Goal: Information Seeking & Learning: Learn about a topic

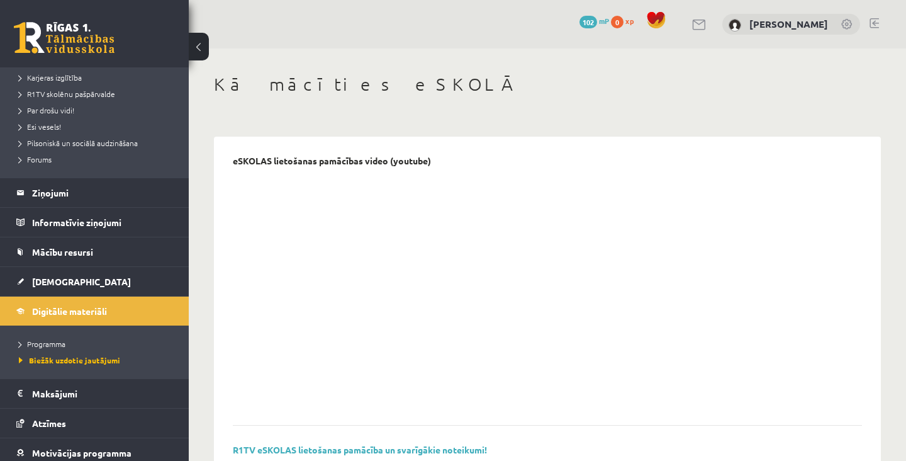
scroll to position [231, 0]
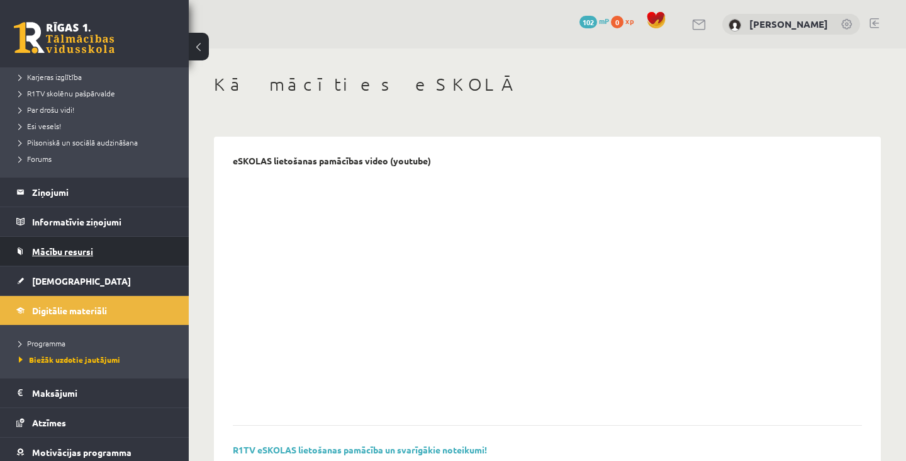
click at [111, 249] on link "Mācību resursi" at bounding box center [94, 251] width 157 height 29
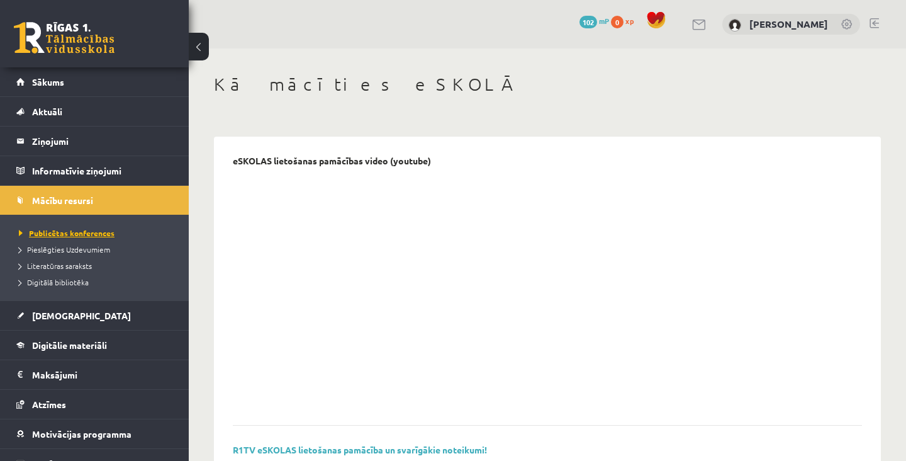
click at [96, 231] on span "Publicētas konferences" at bounding box center [67, 233] width 96 height 10
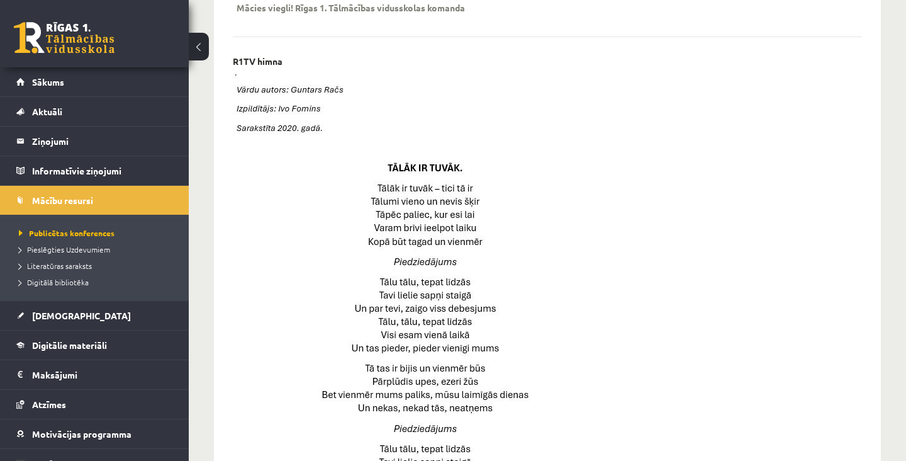
scroll to position [490, 0]
click at [42, 252] on span "Pieslēgties Uzdevumiem" at bounding box center [64, 249] width 91 height 10
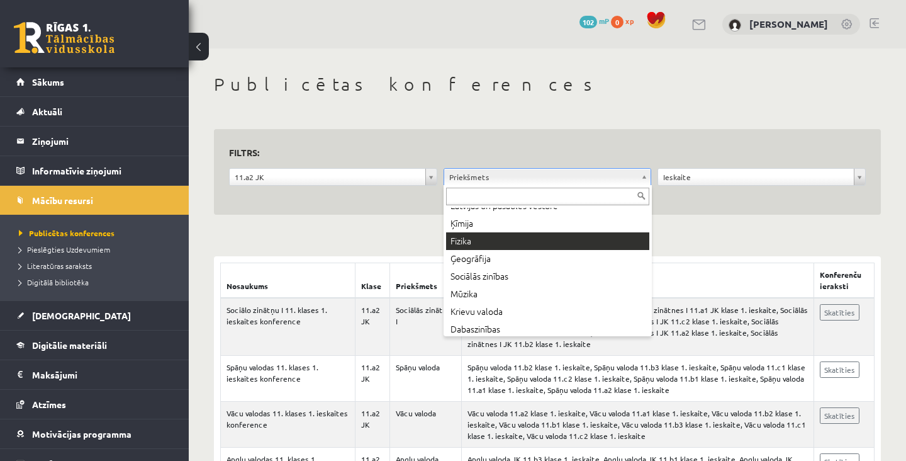
scroll to position [133, 0]
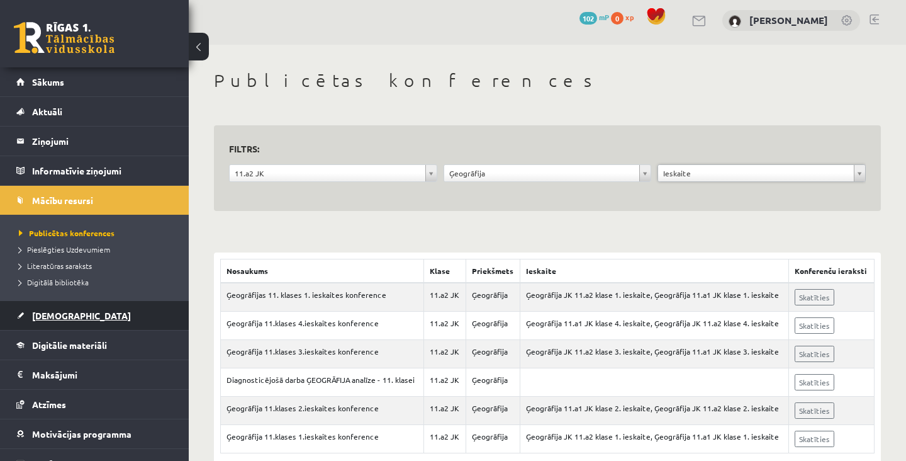
scroll to position [3, 0]
click at [158, 299] on ul "Publicētas konferences Pieslēgties Uzdevumiem Literatūras saraksts Digitālā bib…" at bounding box center [94, 258] width 189 height 86
click at [152, 324] on link "[DEMOGRAPHIC_DATA]" at bounding box center [94, 315] width 157 height 29
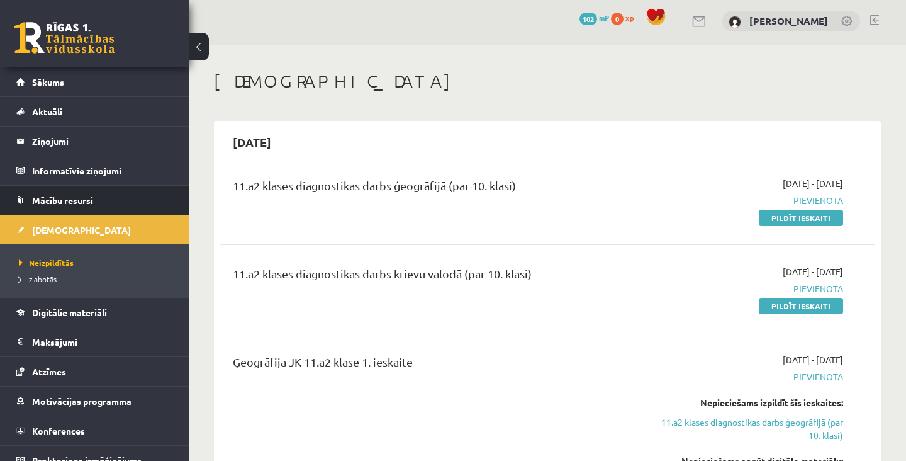
click at [94, 199] on link "Mācību resursi" at bounding box center [94, 200] width 157 height 29
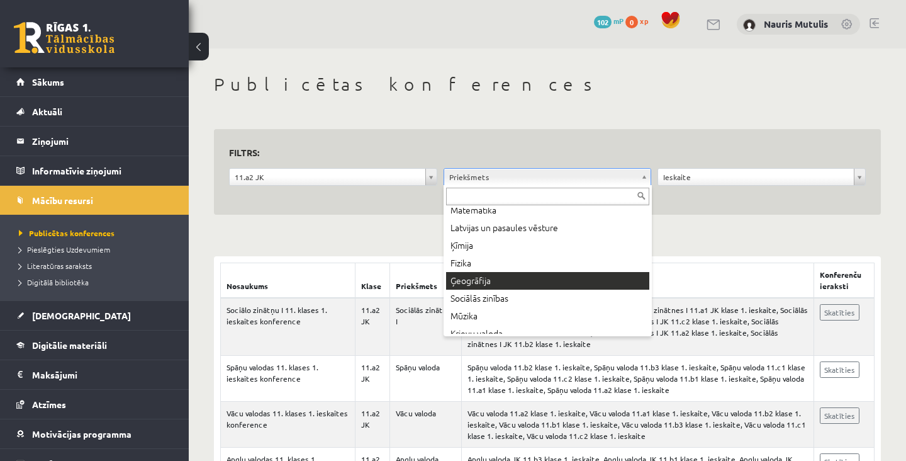
scroll to position [111, 0]
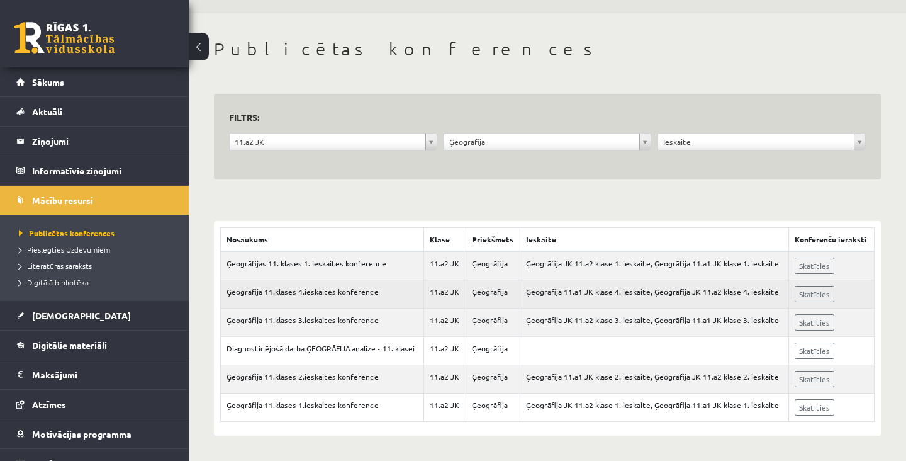
scroll to position [35, 0]
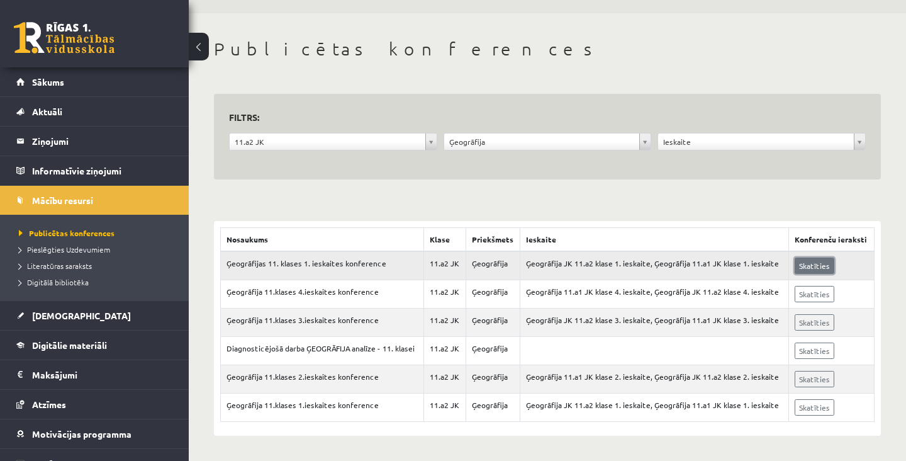
click at [818, 268] on link "Skatīties" at bounding box center [815, 265] width 40 height 16
